Goal: Information Seeking & Learning: Learn about a topic

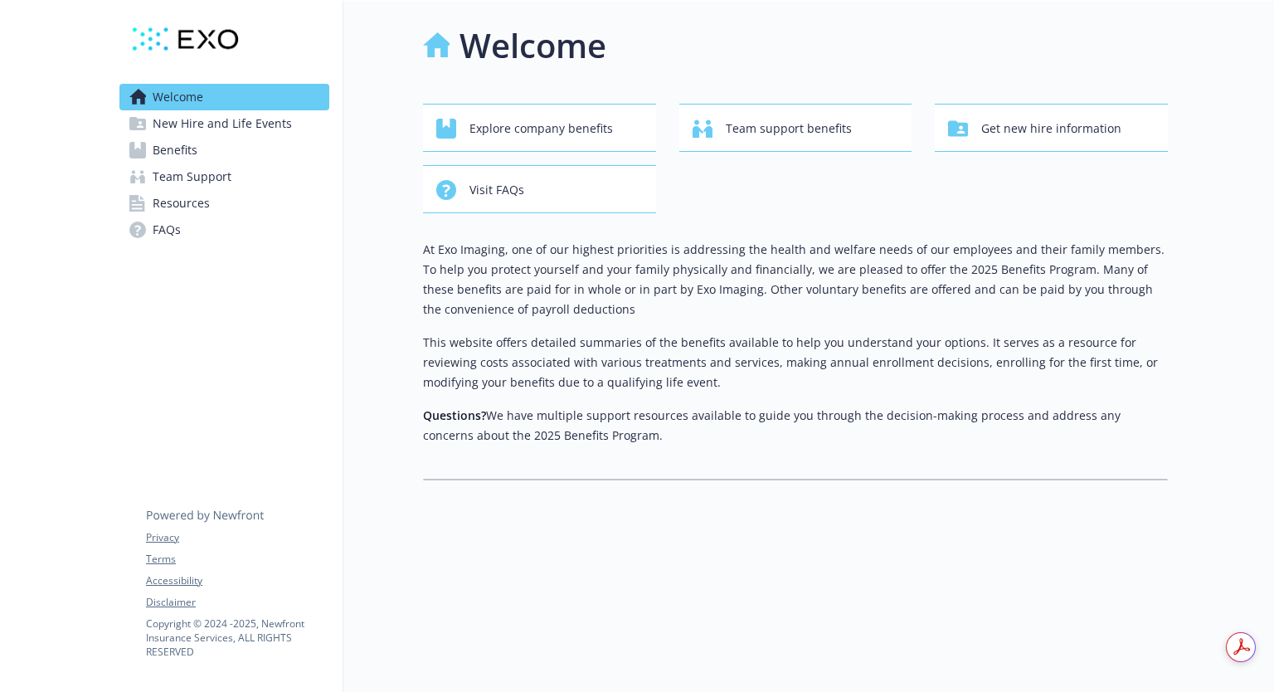
click at [165, 153] on span "Benefits" at bounding box center [175, 150] width 45 height 27
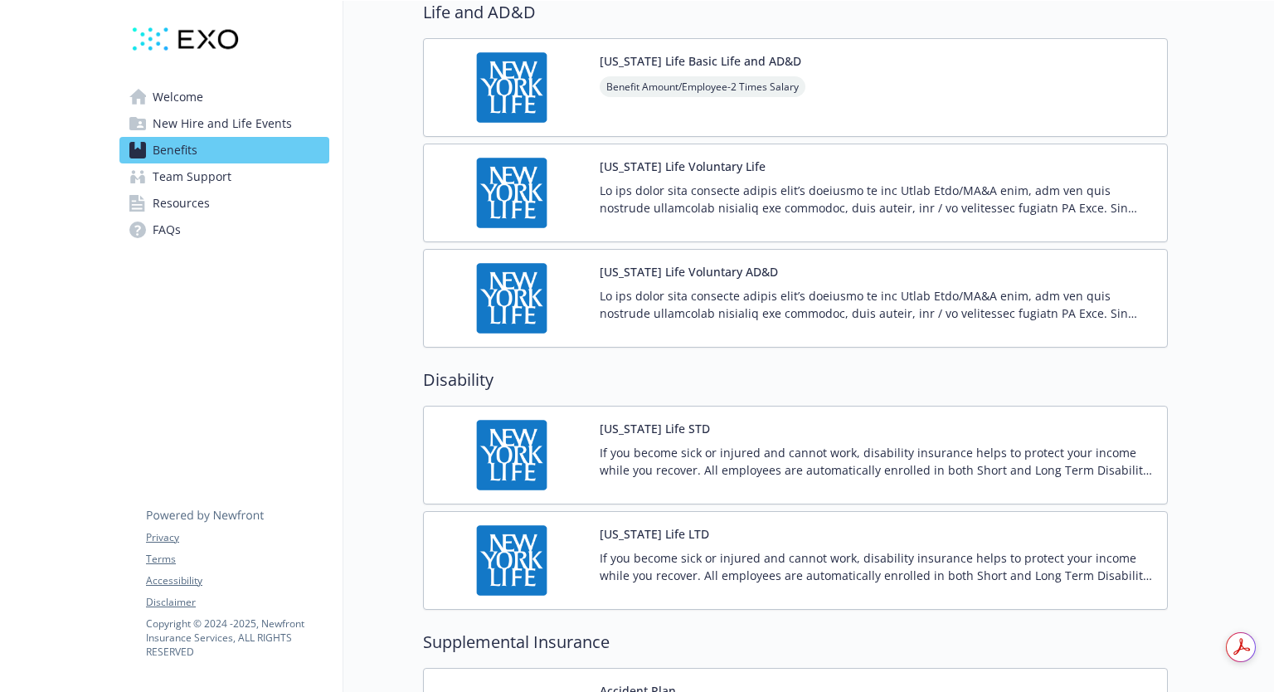
scroll to position [830, 0]
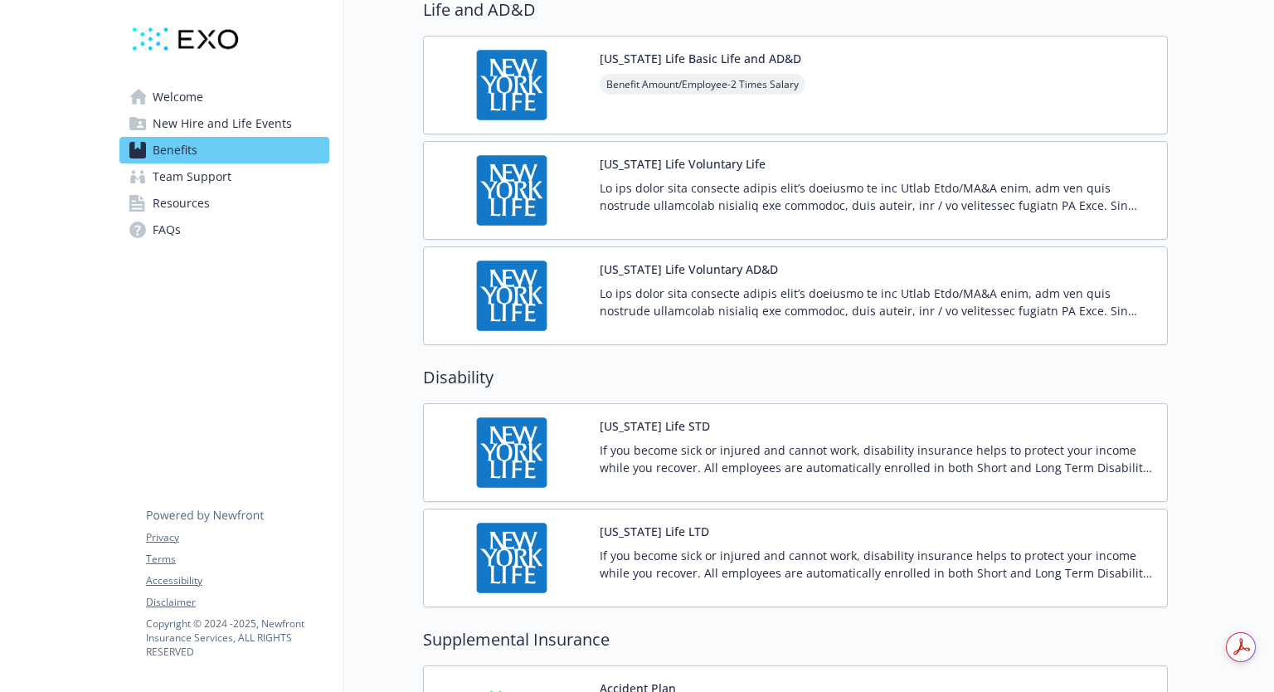
click at [822, 459] on p "If you become sick or injured and cannot work, disability insurance helps to pr…" at bounding box center [877, 458] width 554 height 35
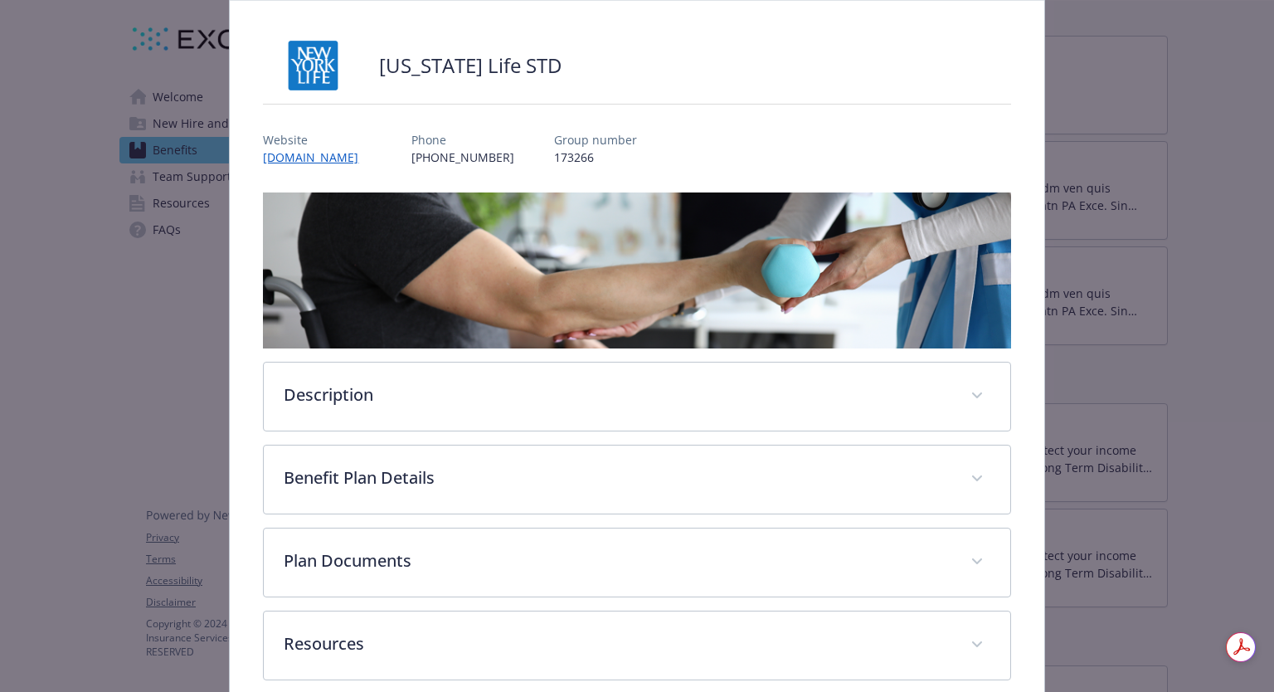
scroll to position [166, 0]
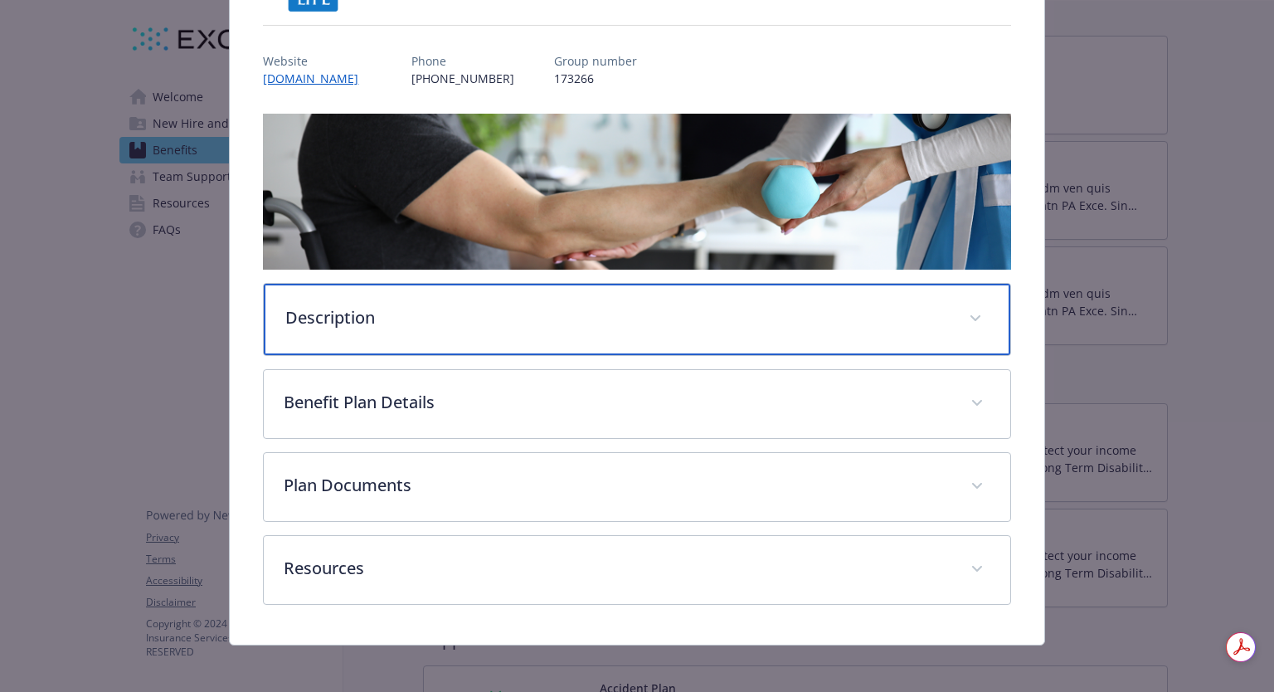
click at [740, 325] on p "Description" at bounding box center [616, 317] width 663 height 25
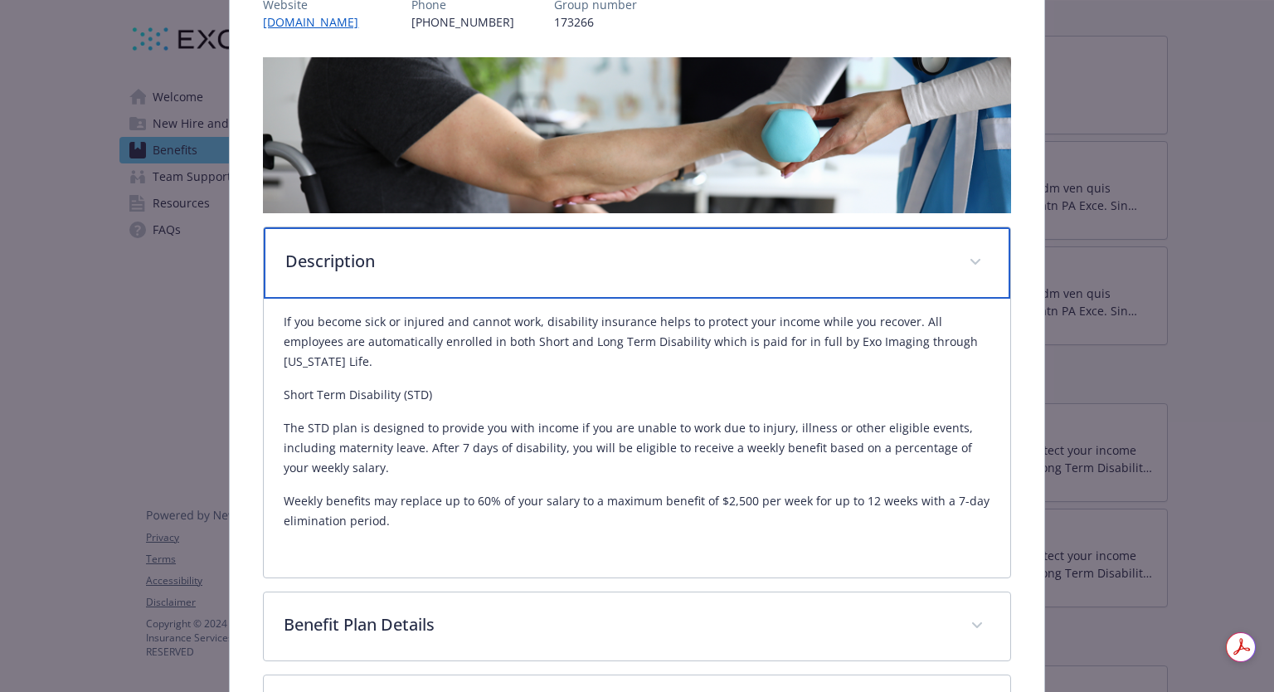
scroll to position [249, 0]
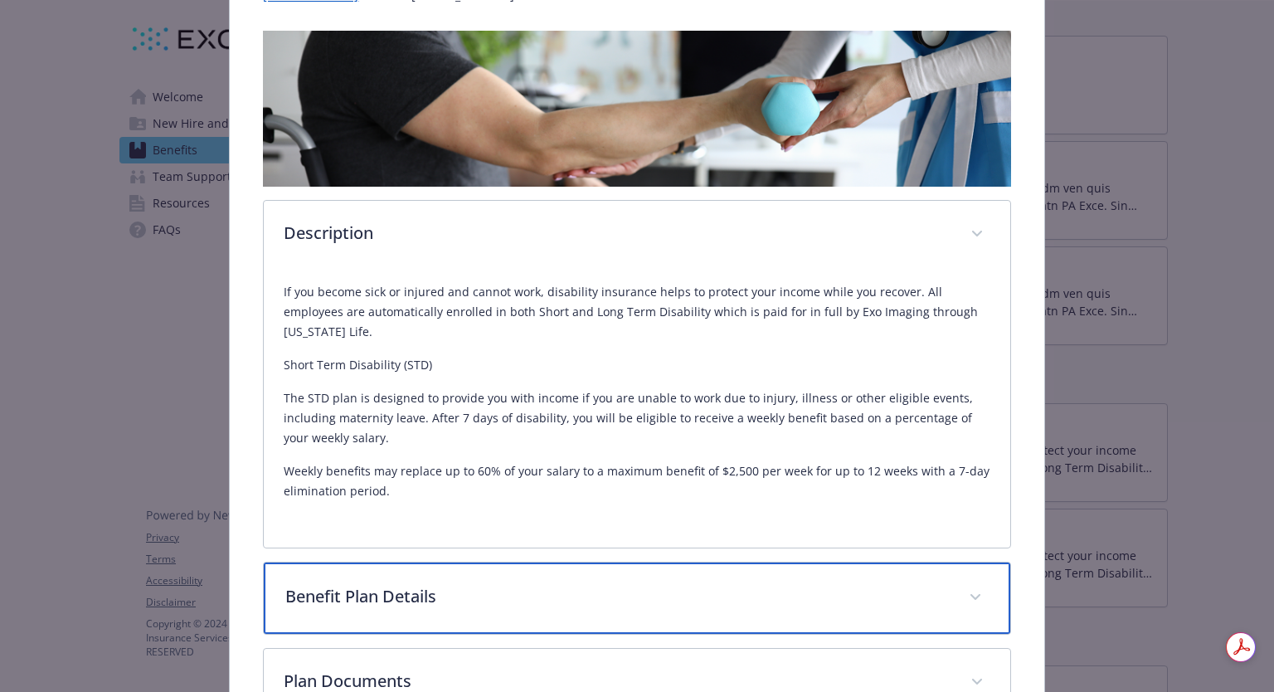
click at [591, 586] on div "Benefit Plan Details" at bounding box center [637, 597] width 746 height 71
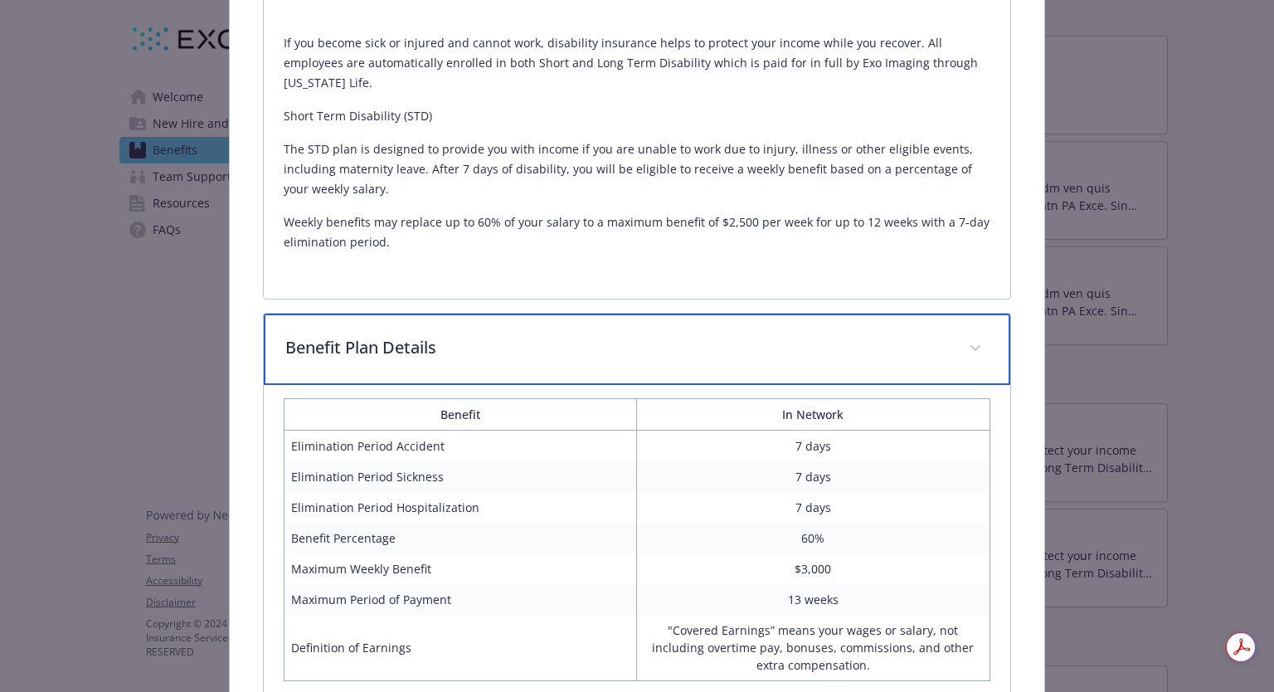
scroll to position [747, 0]
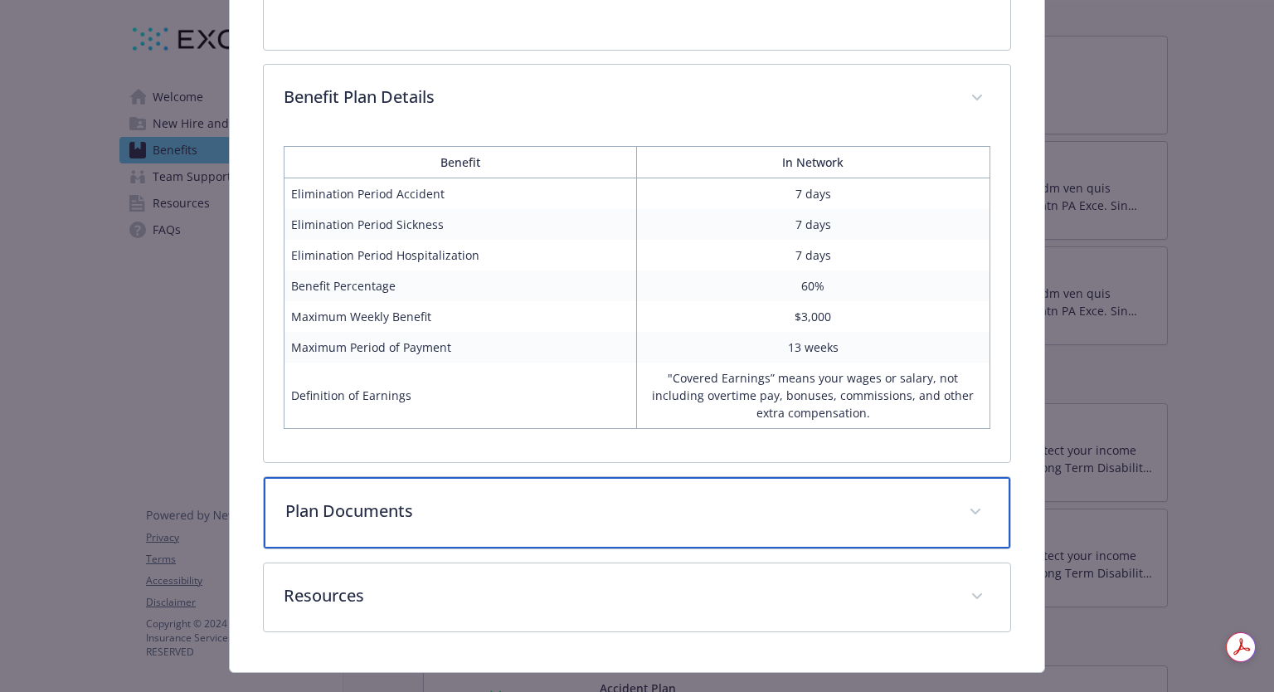
click at [913, 509] on div "Plan Documents" at bounding box center [637, 512] width 746 height 71
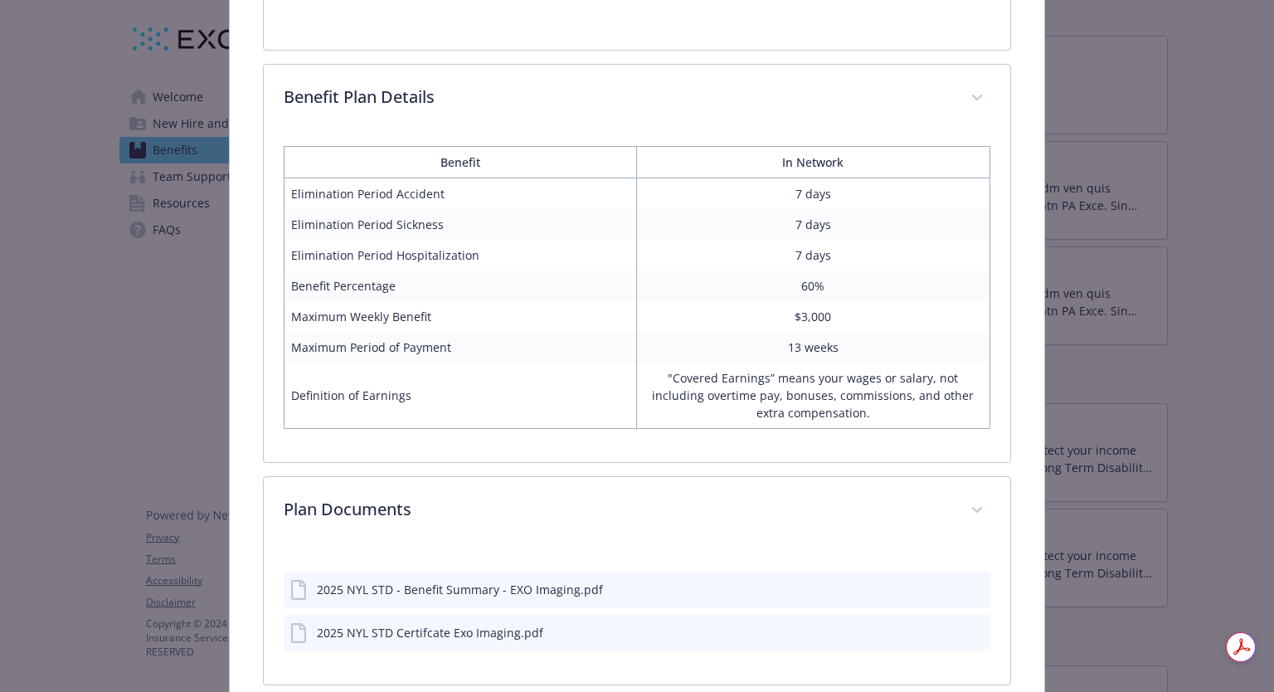
click at [939, 580] on button "download file" at bounding box center [947, 588] width 17 height 17
click at [942, 625] on icon "download file" at bounding box center [947, 631] width 13 height 13
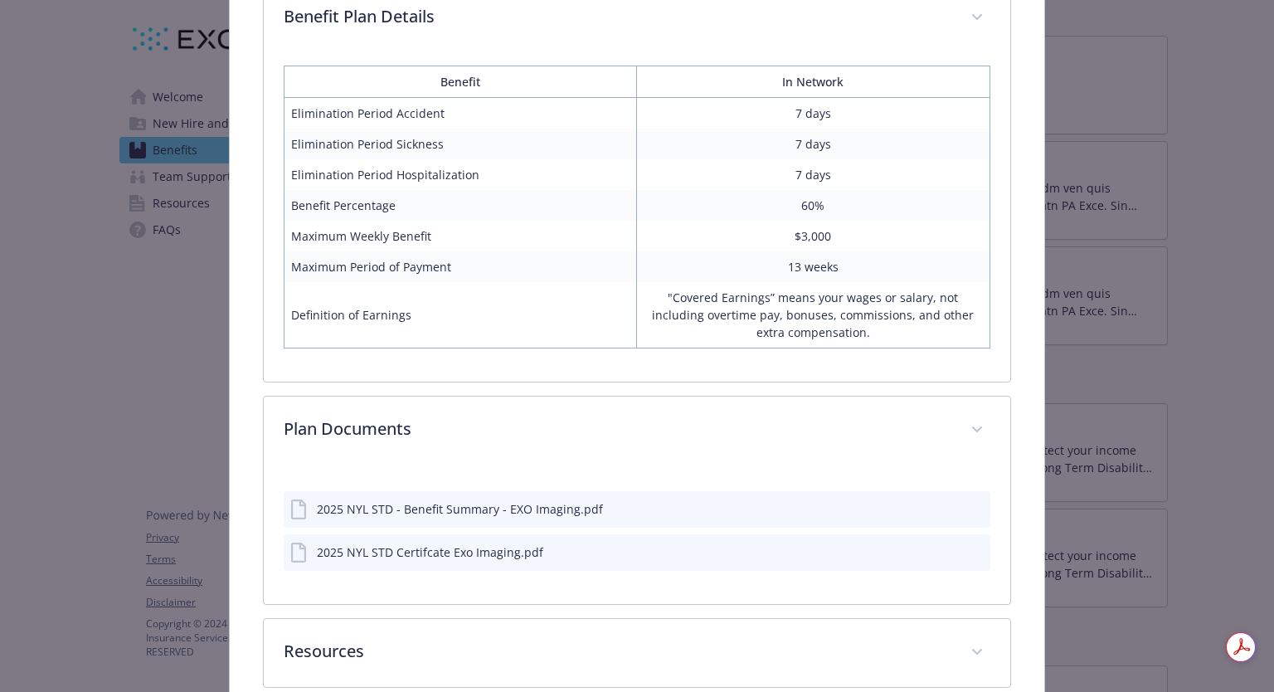
scroll to position [893, 0]
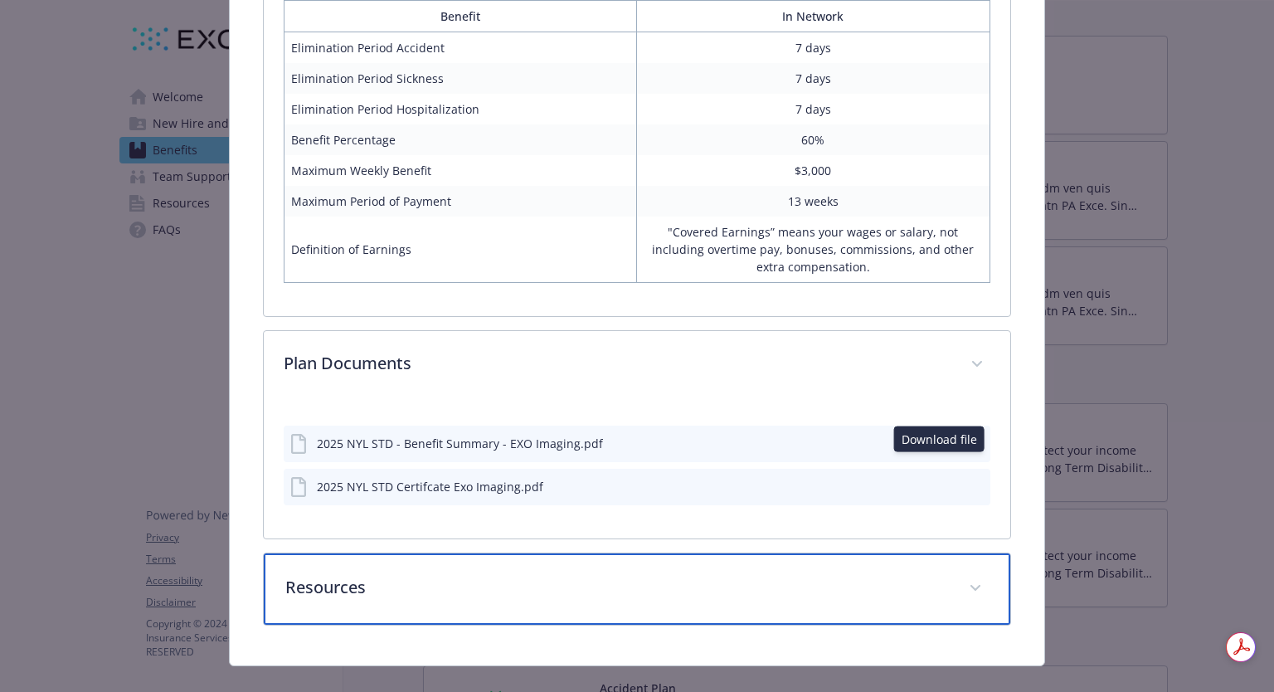
click at [731, 574] on div "Resources" at bounding box center [637, 588] width 746 height 71
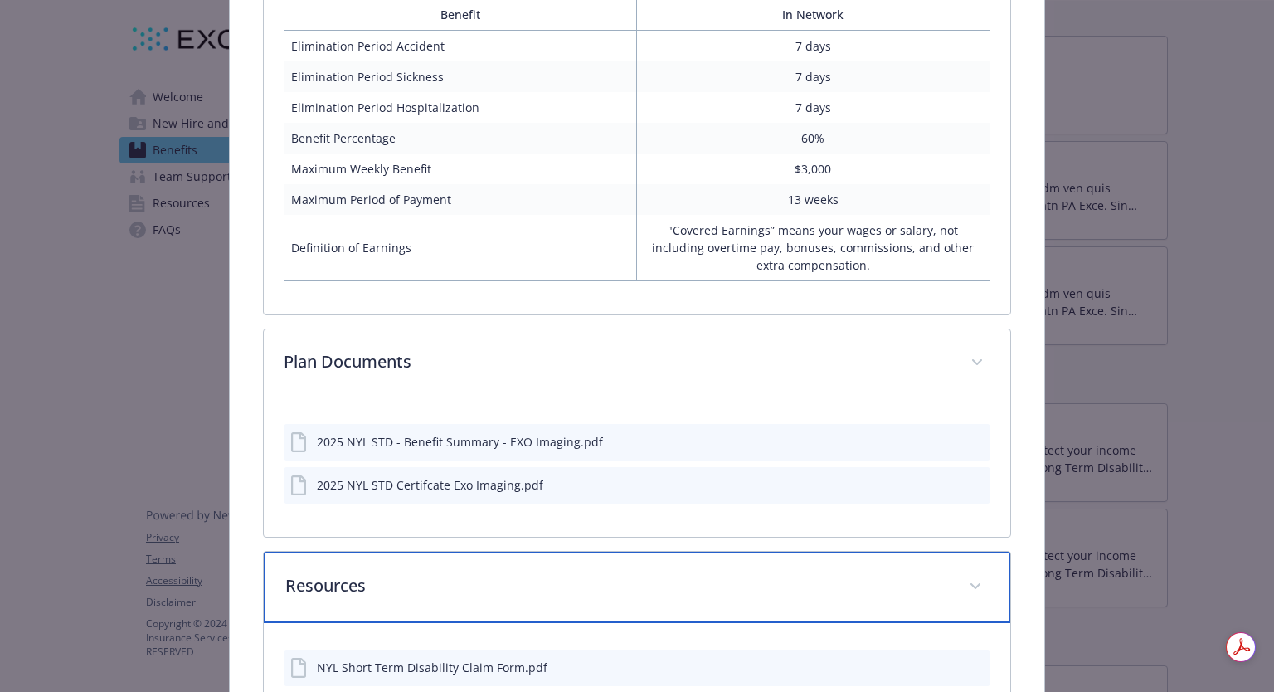
scroll to position [825, 0]
